Goal: Submit feedback/report problem

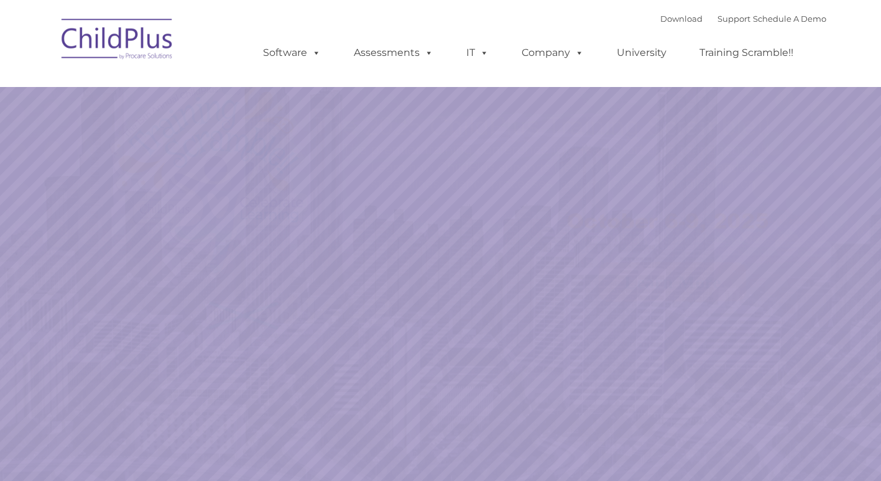
select select "MEDIUM"
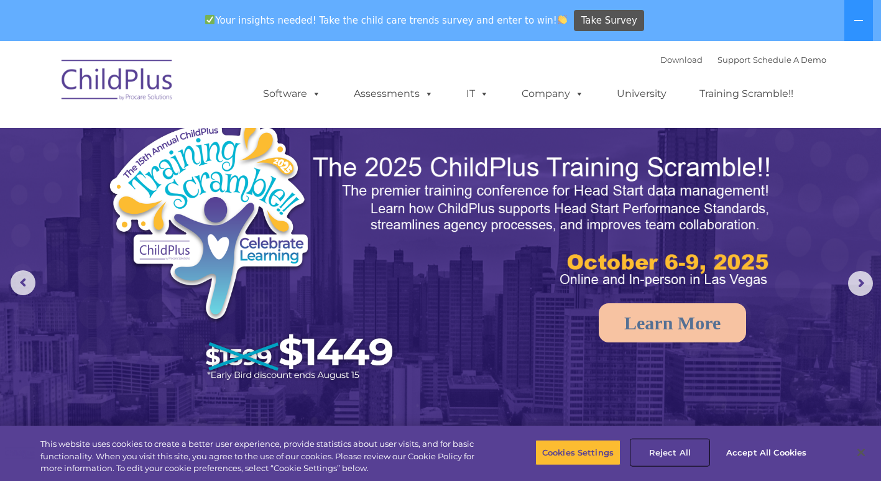
click at [683, 449] on button "Reject All" at bounding box center [670, 452] width 78 height 26
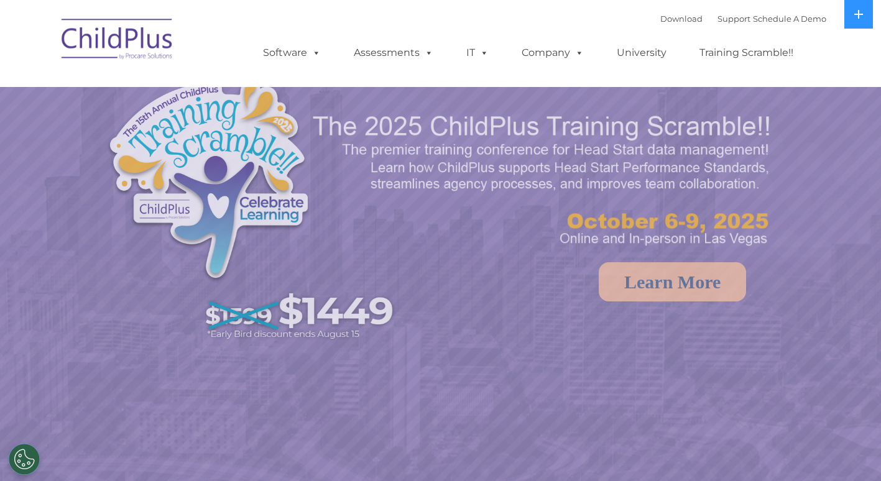
select select "MEDIUM"
